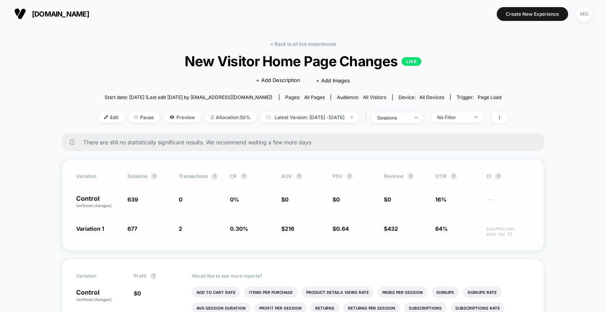
click at [93, 226] on span "Variation 1" at bounding box center [90, 228] width 28 height 7
click at [305, 58] on span "New Visitor Home Page Changes LIVE" at bounding box center [303, 61] width 368 height 17
click at [287, 45] on link "< Back to all live experiences" at bounding box center [302, 44] width 65 height 6
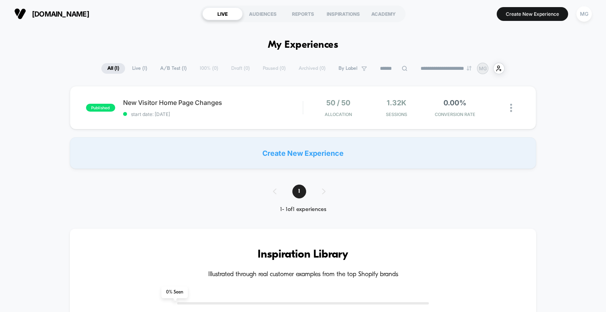
click at [293, 156] on div "Create New Experience" at bounding box center [303, 153] width 467 height 32
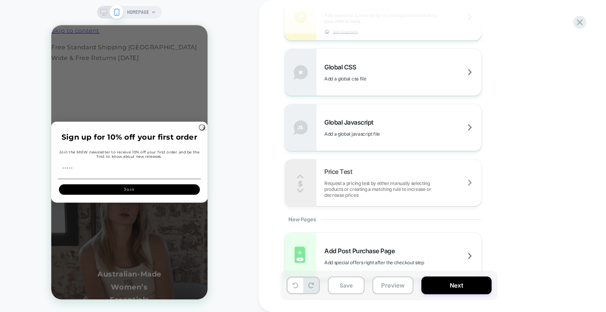
scroll to position [512, 0]
